Goal: Task Accomplishment & Management: Manage account settings

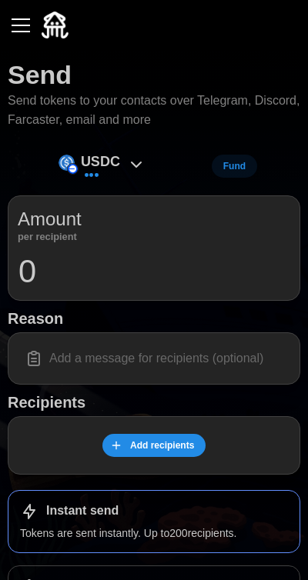
click at [13, 25] on div "button" at bounding box center [21, 26] width 18 height 2
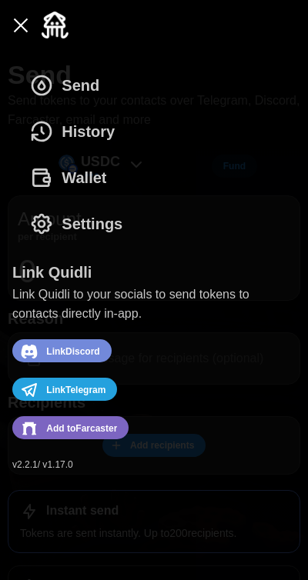
click at [48, 135] on icon "dots" at bounding box center [41, 131] width 25 height 25
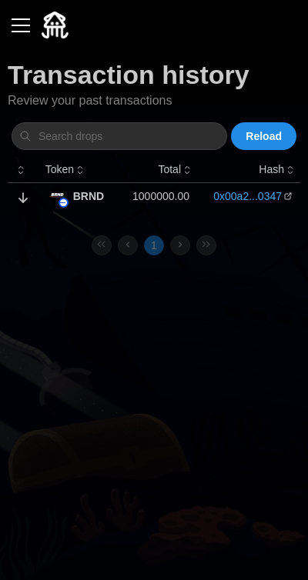
click at [14, 21] on button "button" at bounding box center [21, 25] width 26 height 26
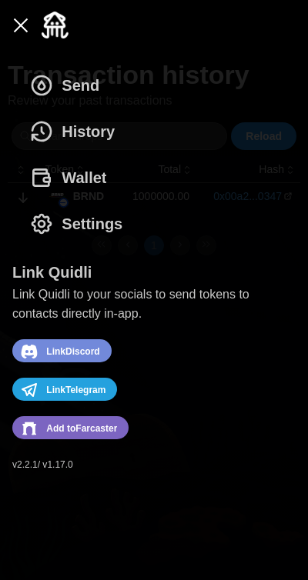
click at [58, 175] on span "Wallet" at bounding box center [67, 177] width 77 height 45
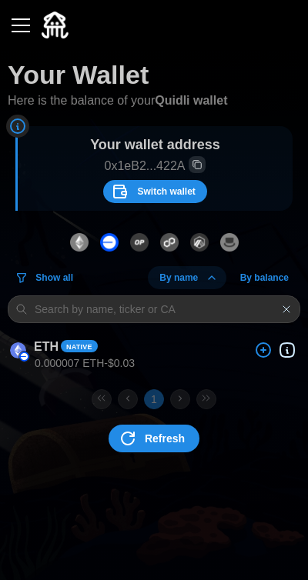
click at [132, 189] on span "Switch wallet" at bounding box center [153, 192] width 84 height 22
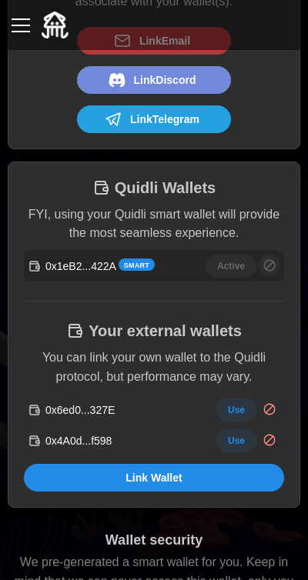
scroll to position [192, 0]
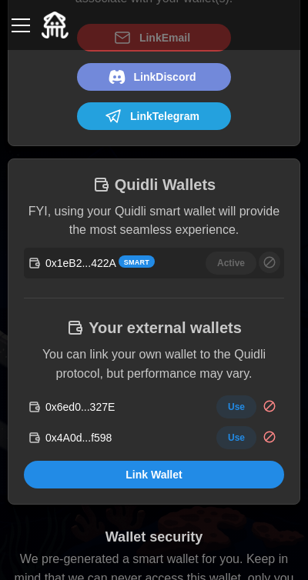
click at [233, 402] on span "Use" at bounding box center [236, 407] width 17 height 22
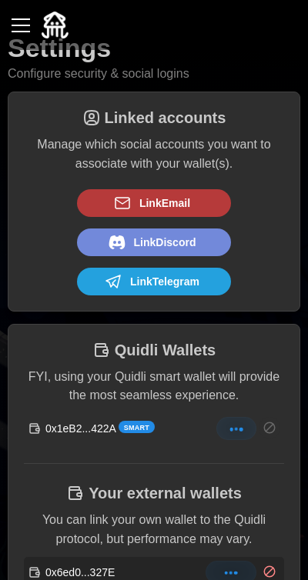
scroll to position [25, 0]
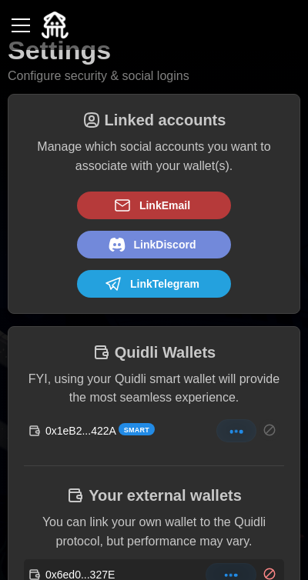
click at [19, 28] on button "button" at bounding box center [21, 25] width 26 height 26
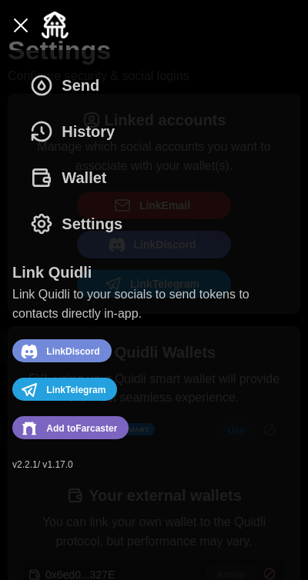
click at [69, 177] on span "Wallet" at bounding box center [84, 177] width 45 height 45
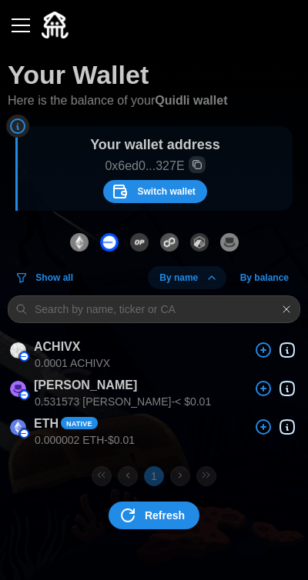
click at [142, 191] on span "Switch wallet" at bounding box center [166, 192] width 58 height 22
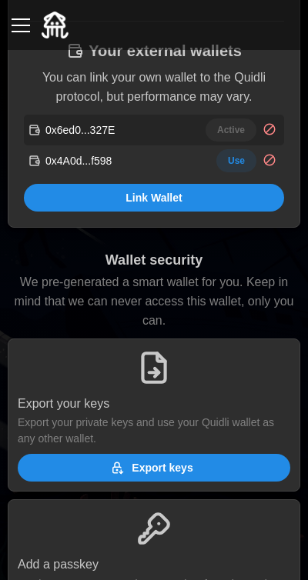
scroll to position [470, 0]
click at [232, 157] on span "Use" at bounding box center [236, 161] width 17 height 22
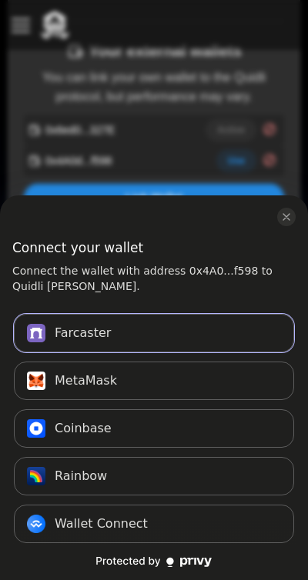
click at [108, 315] on button "Farcaster Connect" at bounding box center [154, 333] width 280 height 38
